Goal: Task Accomplishment & Management: Use online tool/utility

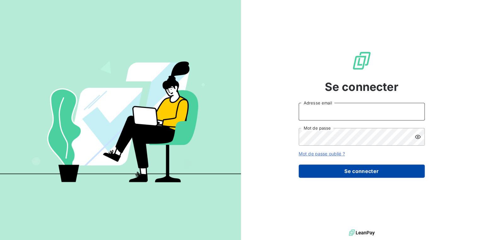
type input "[PERSON_NAME][EMAIL_ADDRESS][DOMAIN_NAME]"
click at [338, 169] on button "Se connecter" at bounding box center [362, 171] width 126 height 13
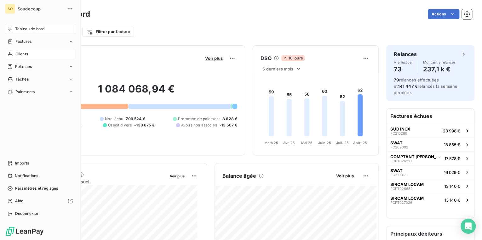
click at [25, 54] on span "Clients" at bounding box center [21, 54] width 13 height 6
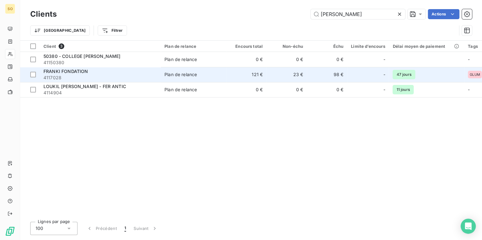
type input "[PERSON_NAME]"
click at [108, 72] on div "FRANKI FONDATION" at bounding box center [99, 71] width 113 height 6
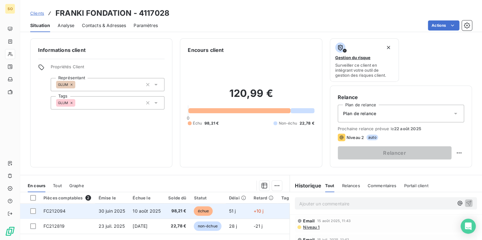
click at [201, 213] on span "échue" at bounding box center [203, 211] width 19 height 9
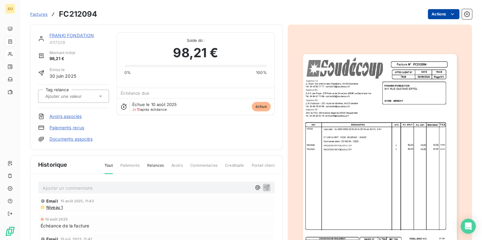
click at [437, 11] on html "SO Factures FC212094 Actions FRANKI FONDATION 4117028 Montant initial 98,21 € É…" at bounding box center [241, 120] width 482 height 240
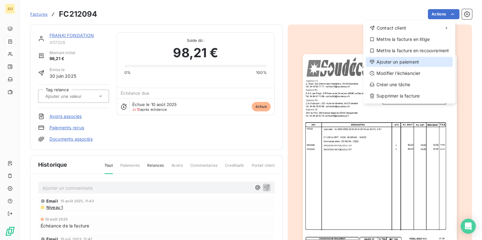
click at [400, 62] on div "Ajouter un paiement" at bounding box center [409, 62] width 87 height 10
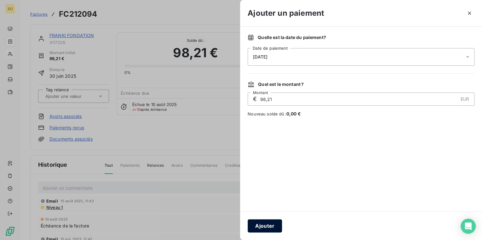
click at [261, 225] on button "Ajouter" at bounding box center [265, 226] width 34 height 13
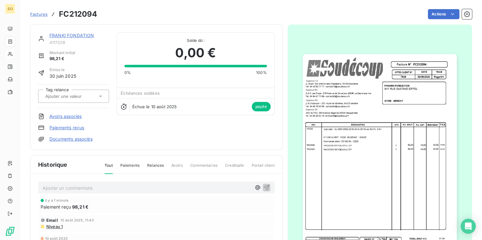
click at [37, 15] on span "Factures" at bounding box center [38, 14] width 17 height 5
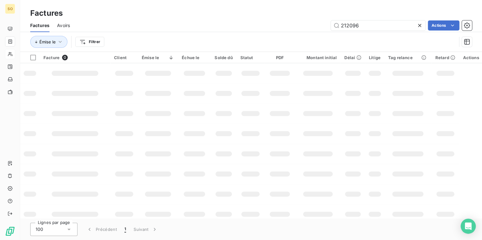
drag, startPoint x: 346, startPoint y: 24, endPoint x: 481, endPoint y: 24, distance: 135.2
click at [403, 24] on input "212096" at bounding box center [378, 25] width 95 height 10
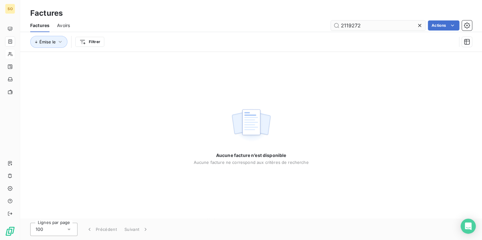
click at [351, 27] on input "2119272" at bounding box center [378, 25] width 95 height 10
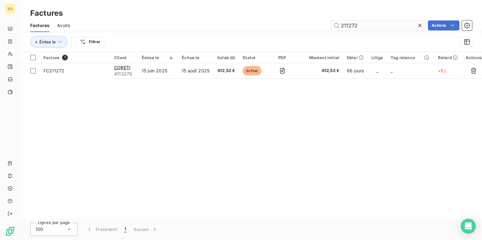
click at [352, 26] on input "211272" at bounding box center [378, 25] width 95 height 10
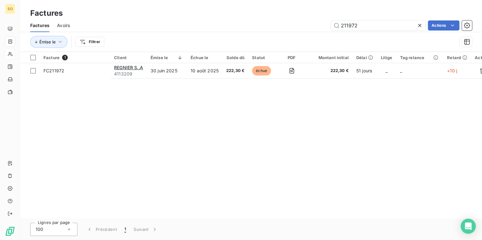
type input "211972"
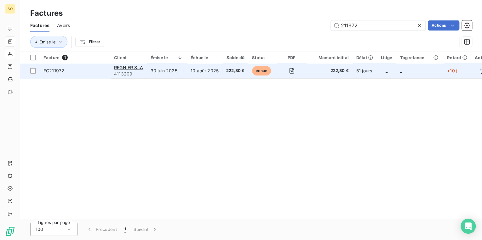
click at [255, 72] on span "échue" at bounding box center [261, 70] width 19 height 9
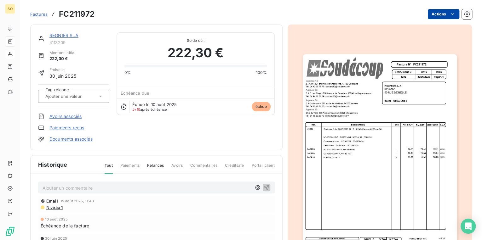
click at [437, 13] on html "SO Factures FC211972 Actions REGNIER S..A 4113209 Montant initial 222,30 € Émis…" at bounding box center [241, 120] width 482 height 240
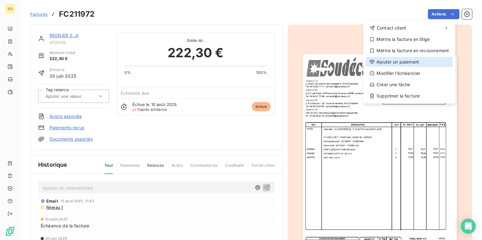
click at [404, 59] on div "Ajouter un paiement" at bounding box center [409, 62] width 87 height 10
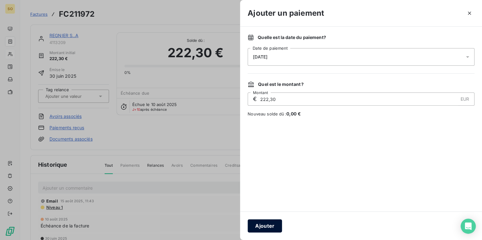
click at [261, 229] on button "Ajouter" at bounding box center [265, 226] width 34 height 13
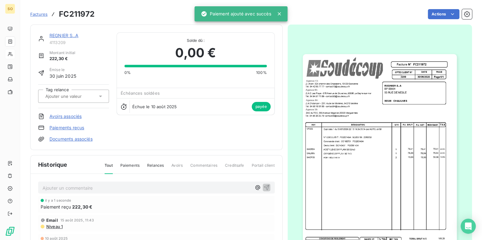
click at [43, 14] on span "Factures" at bounding box center [38, 14] width 17 height 5
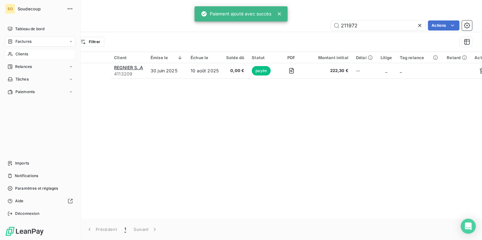
click at [21, 41] on span "Factures" at bounding box center [23, 42] width 16 height 6
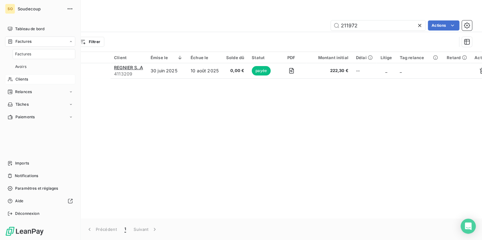
click at [20, 79] on span "Clients" at bounding box center [21, 80] width 13 height 6
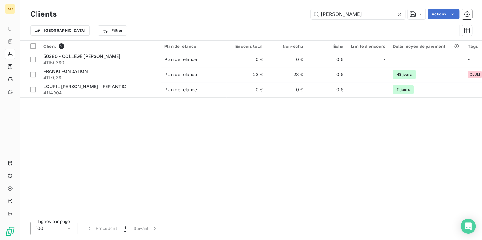
drag, startPoint x: 317, startPoint y: 15, endPoint x: 479, endPoint y: 11, distance: 162.3
click at [370, 14] on input "[PERSON_NAME]" at bounding box center [358, 14] width 95 height 10
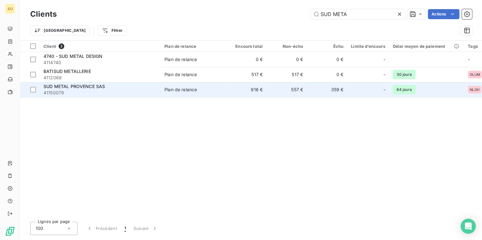
type input "SUD META"
click at [103, 90] on span "41150079" at bounding box center [99, 93] width 113 height 6
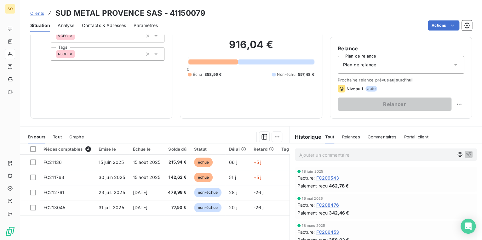
scroll to position [50, 0]
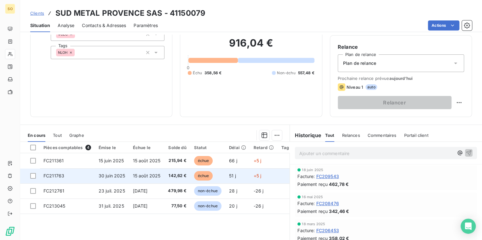
click at [210, 174] on span "échue" at bounding box center [203, 175] width 19 height 9
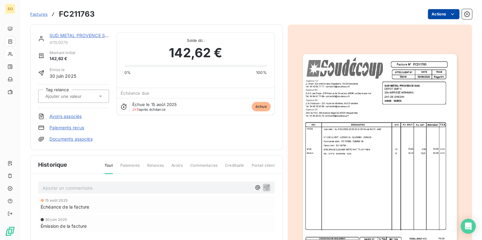
click at [435, 16] on html "SO Factures FC211763 Actions SUD METAL PROVENCE SAS 41150079 Montant initial 14…" at bounding box center [241, 120] width 482 height 240
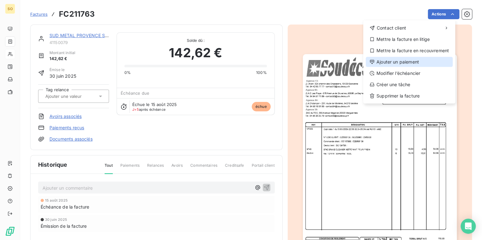
click at [388, 64] on div "Ajouter un paiement" at bounding box center [409, 62] width 87 height 10
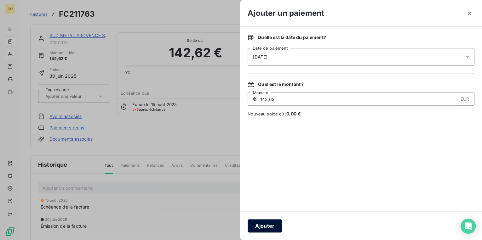
click at [271, 222] on button "Ajouter" at bounding box center [265, 226] width 34 height 13
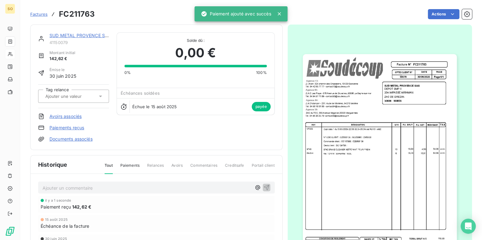
click at [74, 37] on link "SUD METAL PROVENCE SAS" at bounding box center [79, 35] width 61 height 5
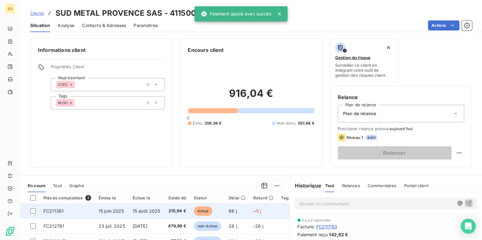
click at [199, 213] on span "échue" at bounding box center [203, 211] width 19 height 9
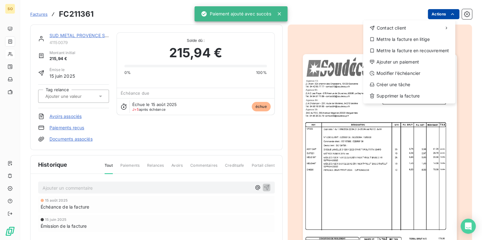
click at [428, 10] on html "SO Factures FC211361 Actions Contact client Mettre la facture en litige Mettre …" at bounding box center [241, 120] width 482 height 240
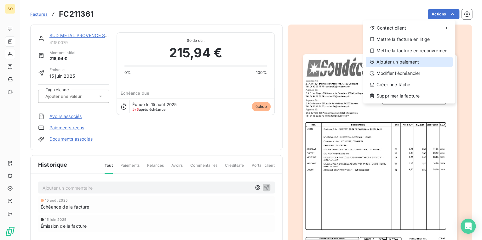
click at [386, 64] on div "Ajouter un paiement" at bounding box center [409, 62] width 87 height 10
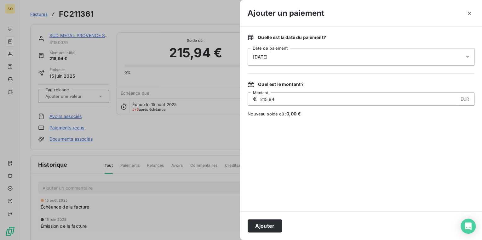
click at [270, 229] on button "Ajouter" at bounding box center [265, 226] width 34 height 13
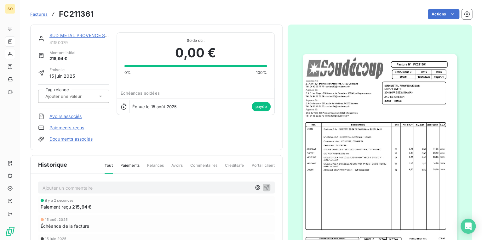
click at [61, 35] on link "SUD METAL PROVENCE SAS" at bounding box center [79, 35] width 61 height 5
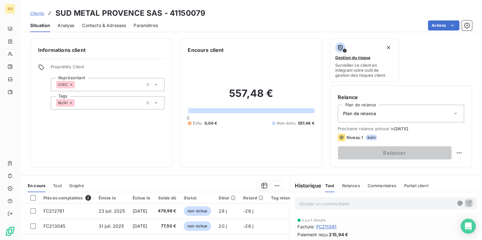
click at [38, 17] on div "Clients SUD METAL PROVENCE SAS - 41150079" at bounding box center [117, 13] width 175 height 11
click at [38, 12] on span "Clients" at bounding box center [37, 13] width 14 height 5
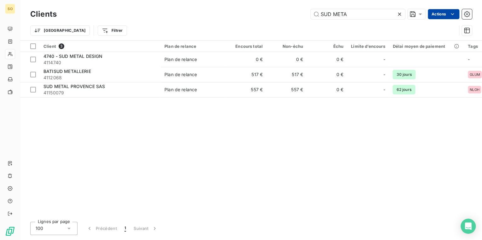
drag, startPoint x: 325, startPoint y: 15, endPoint x: 430, endPoint y: 12, distance: 105.9
click at [426, 13] on div "SUD META Actions" at bounding box center [268, 14] width 408 height 10
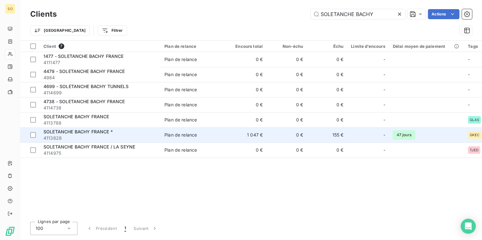
type input "SOLETANCHE BACHY"
click at [135, 134] on div "SOLETANCHE BACHY FRANCE *" at bounding box center [99, 132] width 113 height 6
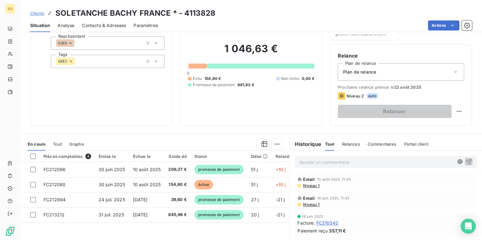
scroll to position [50, 0]
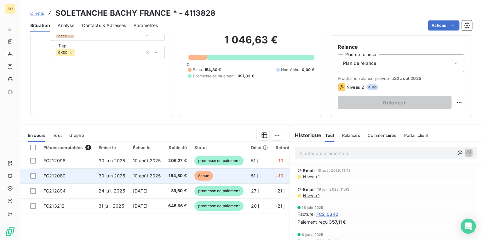
click at [202, 178] on span "échue" at bounding box center [203, 175] width 19 height 9
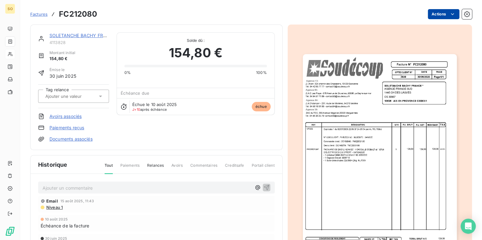
click at [428, 17] on html "SO Factures FC212080 Actions SOLETANCHE BACHY [GEOGRAPHIC_DATA] * 4113828 Monta…" at bounding box center [241, 120] width 482 height 240
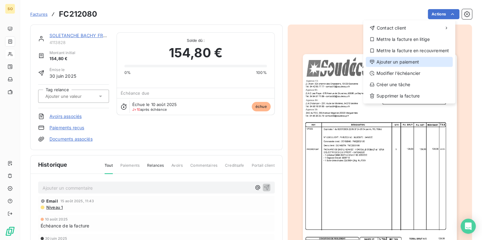
click at [400, 62] on div "Ajouter un paiement" at bounding box center [409, 62] width 87 height 10
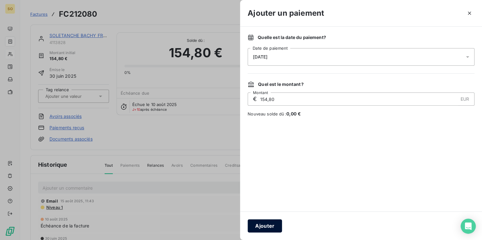
click at [273, 225] on button "Ajouter" at bounding box center [265, 226] width 34 height 13
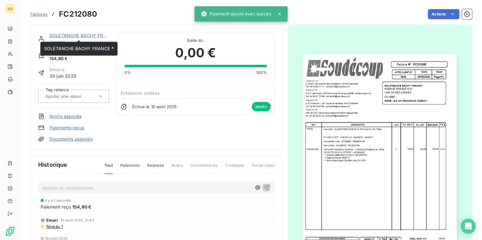
click at [73, 35] on link "SOLETANCHE BACHY FRANCE *" at bounding box center [84, 35] width 70 height 5
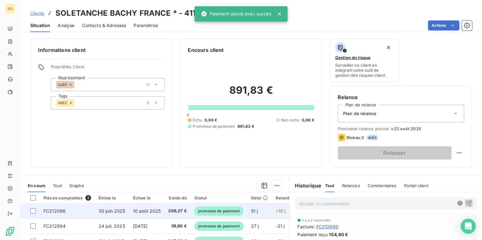
click at [213, 213] on span "promesse de paiement" at bounding box center [218, 211] width 49 height 9
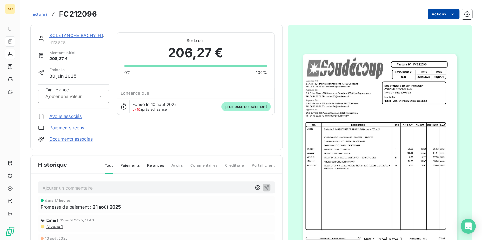
click at [439, 16] on html "SO Factures FC212096 Actions SOLETANCHE BACHY [GEOGRAPHIC_DATA] * 4113828 Monta…" at bounding box center [241, 120] width 482 height 240
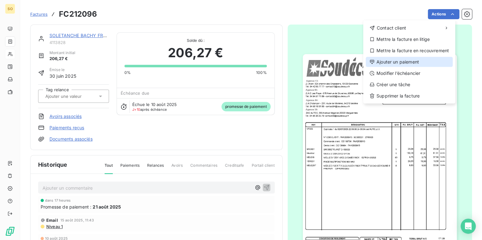
click at [394, 63] on div "Ajouter un paiement" at bounding box center [409, 62] width 87 height 10
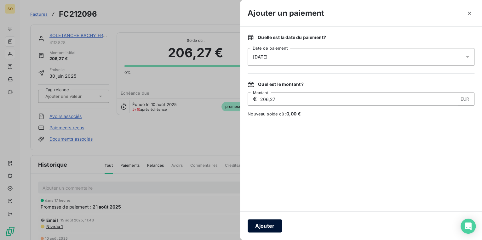
click at [268, 228] on button "Ajouter" at bounding box center [265, 226] width 34 height 13
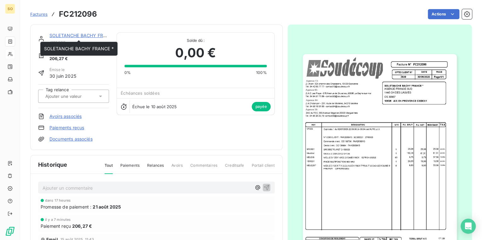
click at [70, 38] on link "SOLETANCHE BACHY FRANCE *" at bounding box center [84, 35] width 70 height 5
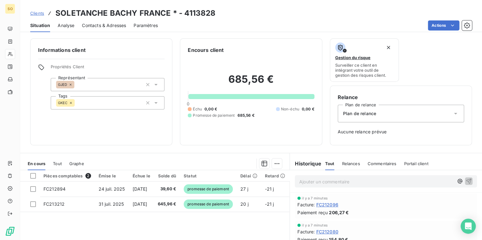
click at [33, 13] on span "Clients" at bounding box center [37, 13] width 14 height 5
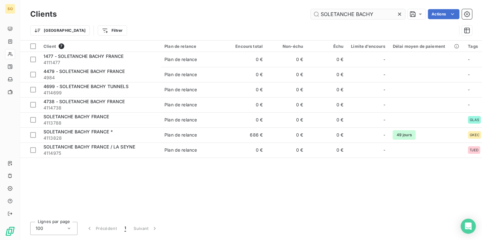
click at [400, 14] on icon at bounding box center [399, 14] width 3 height 3
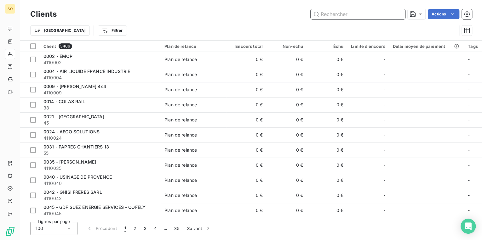
click at [400, 14] on input "text" at bounding box center [358, 14] width 95 height 10
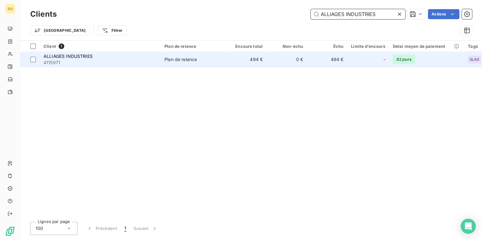
type input "ALLIAGES INDUSTRIES"
click at [99, 60] on span "4115971" at bounding box center [99, 63] width 113 height 6
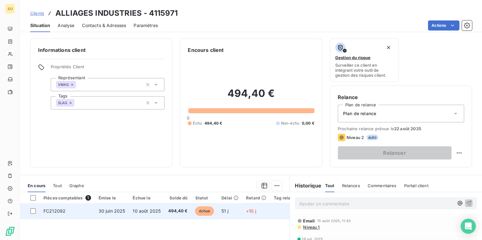
click at [204, 216] on span "échue" at bounding box center [204, 211] width 19 height 9
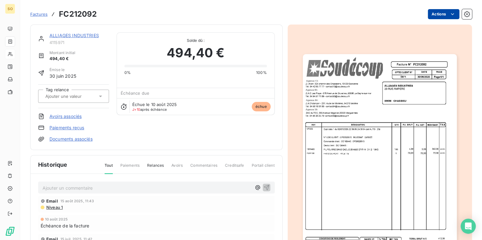
click at [438, 15] on html "SO Factures FC212092 Actions ALLIAGES INDUSTRIES 4115971 Montant initial 494,40…" at bounding box center [241, 120] width 482 height 240
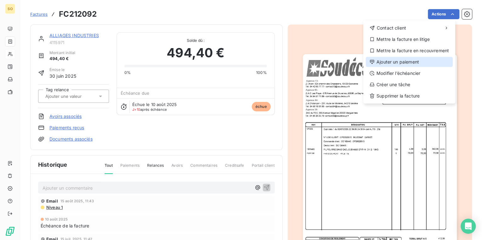
click at [400, 66] on div "Ajouter un paiement" at bounding box center [409, 62] width 87 height 10
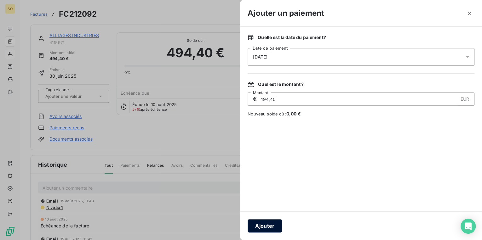
click at [262, 229] on button "Ajouter" at bounding box center [265, 226] width 34 height 13
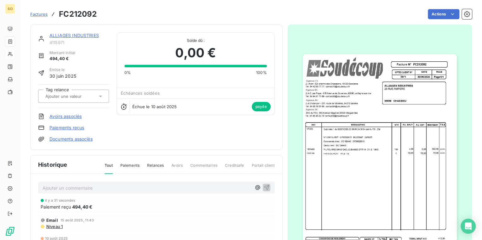
click at [66, 36] on link "ALLIAGES INDUSTRIES" at bounding box center [73, 35] width 49 height 5
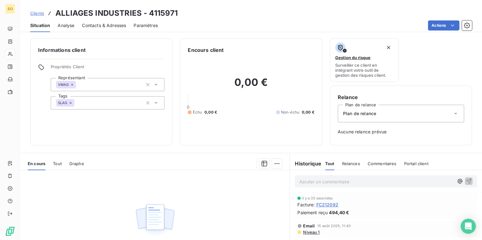
click at [32, 13] on span "Clients" at bounding box center [37, 13] width 14 height 5
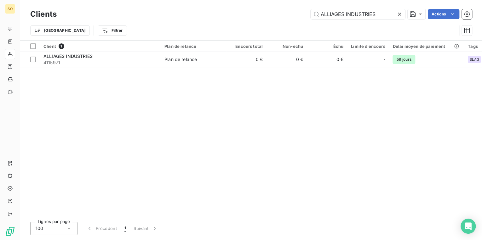
click at [398, 13] on icon at bounding box center [399, 14] width 3 height 3
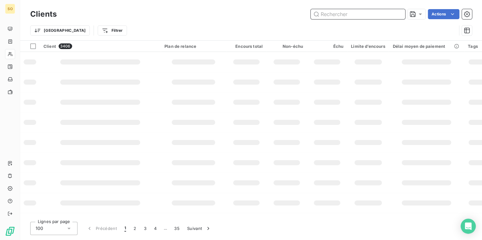
click at [334, 14] on input "text" at bounding box center [358, 14] width 95 height 10
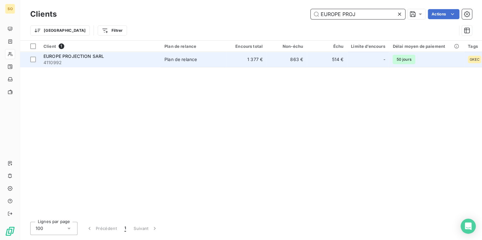
type input "EUROPE PROJ"
click at [84, 58] on div "EUROPE PROJECTION SARL" at bounding box center [99, 56] width 113 height 6
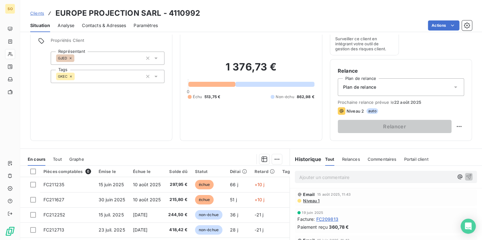
scroll to position [50, 0]
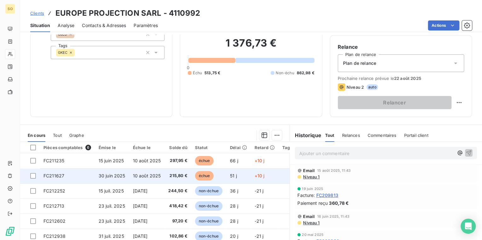
click at [205, 174] on span "échue" at bounding box center [204, 175] width 19 height 9
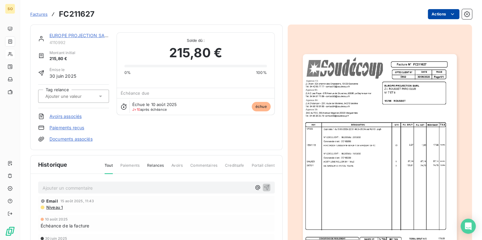
click at [425, 16] on html "SO Factures FC211627 Actions EUROPE PROJECTION SARL 4110992 Montant initial 215…" at bounding box center [241, 120] width 482 height 240
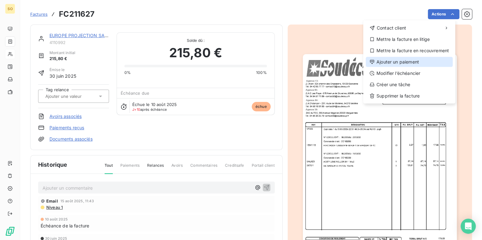
click at [383, 62] on div "Ajouter un paiement" at bounding box center [409, 62] width 87 height 10
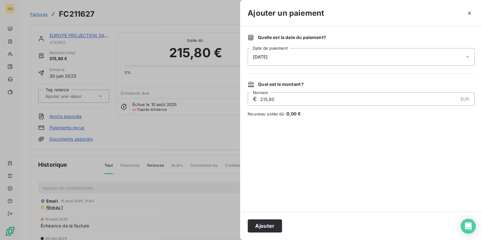
click at [251, 234] on div "Ajouter" at bounding box center [361, 226] width 242 height 29
click at [255, 228] on button "Ajouter" at bounding box center [265, 226] width 34 height 13
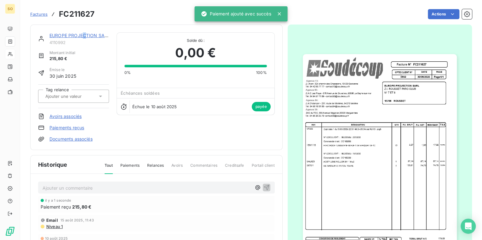
click at [84, 37] on link "EUROPE PROJECTION SARL" at bounding box center [79, 35] width 60 height 5
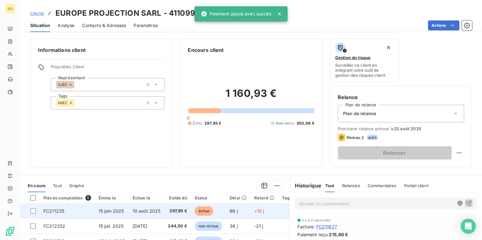
click at [196, 210] on span "échue" at bounding box center [204, 211] width 19 height 9
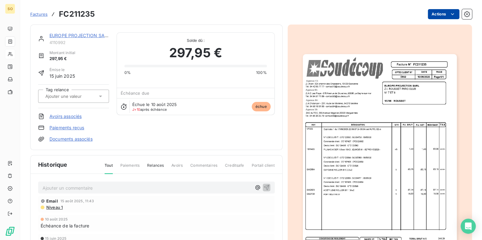
click at [437, 13] on html "SO Factures FC211235 Actions EUROPE PROJECTION SARL 4110992 Montant initial 297…" at bounding box center [241, 120] width 482 height 240
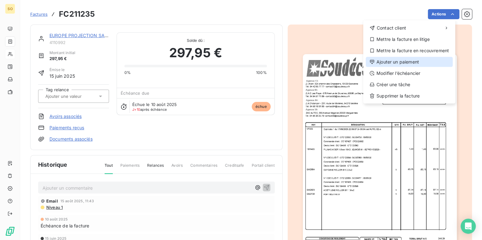
click at [388, 65] on div "Ajouter un paiement" at bounding box center [409, 62] width 87 height 10
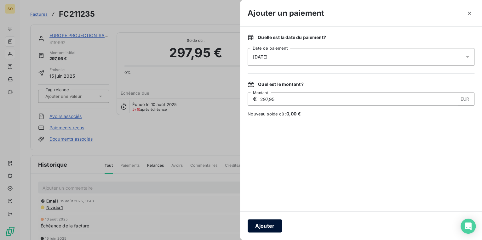
click at [275, 223] on button "Ajouter" at bounding box center [265, 226] width 34 height 13
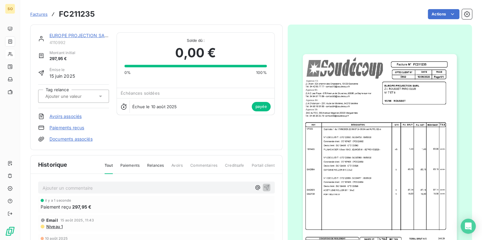
click at [45, 15] on span "Factures" at bounding box center [38, 14] width 17 height 5
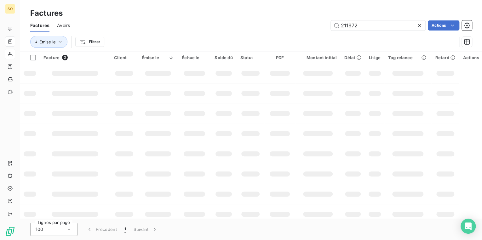
drag, startPoint x: 347, startPoint y: 25, endPoint x: 466, endPoint y: 30, distance: 119.2
click at [381, 25] on input "211972" at bounding box center [378, 25] width 95 height 10
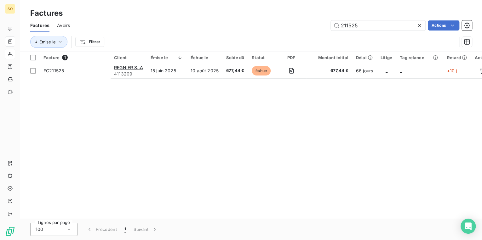
type input "211525"
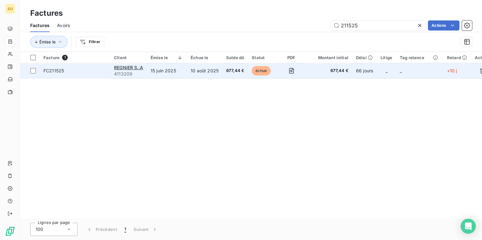
click at [259, 71] on span "échue" at bounding box center [261, 70] width 19 height 9
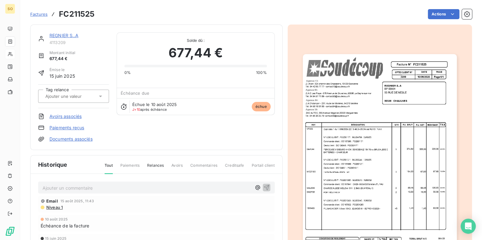
click at [440, 9] on div "Factures FC211525 Actions" at bounding box center [251, 14] width 442 height 13
click at [437, 15] on html "SO Factures FC211525 Actions REGNIER S..A 4113209 Montant initial 677,44 € Émis…" at bounding box center [241, 120] width 482 height 240
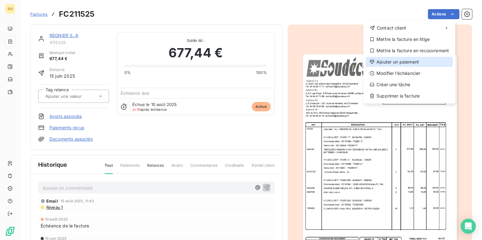
click at [392, 61] on div "Ajouter un paiement" at bounding box center [409, 62] width 87 height 10
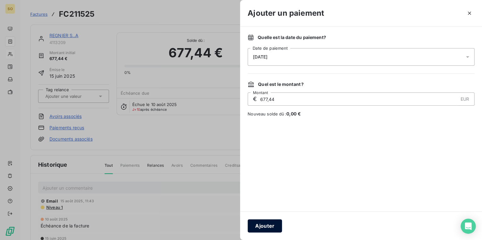
click at [264, 224] on button "Ajouter" at bounding box center [265, 226] width 34 height 13
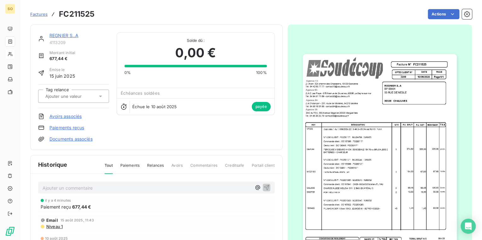
click at [42, 14] on span "Factures" at bounding box center [38, 14] width 17 height 5
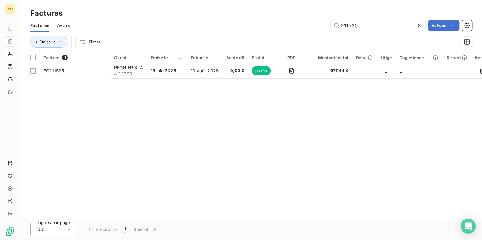
drag, startPoint x: 343, startPoint y: 26, endPoint x: 475, endPoint y: 22, distance: 131.8
click at [442, 22] on div "211525 Actions" at bounding box center [275, 25] width 394 height 10
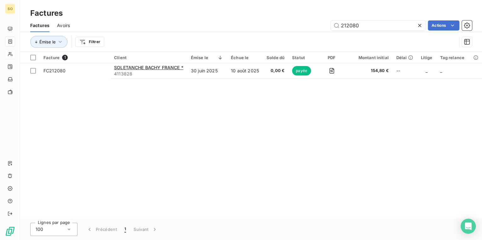
type input "212080"
